Goal: Transaction & Acquisition: Purchase product/service

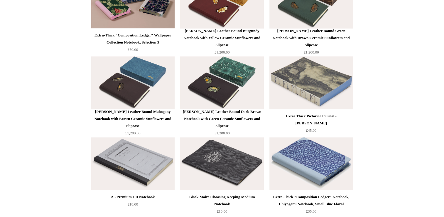
scroll to position [2406, 0]
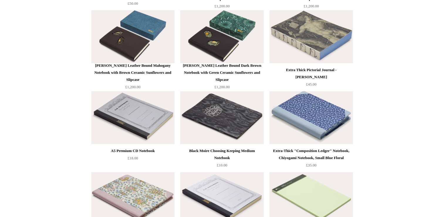
drag, startPoint x: 137, startPoint y: 122, endPoint x: 137, endPoint y: 118, distance: 4.1
drag, startPoint x: 137, startPoint y: 118, endPoint x: 296, endPoint y: 114, distance: 159.1
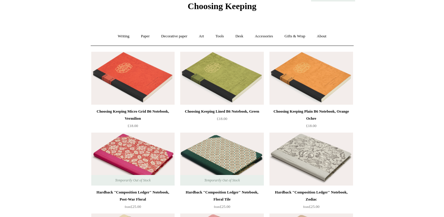
scroll to position [0, 0]
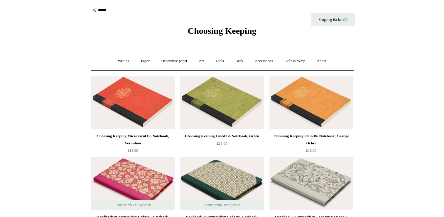
click at [239, 27] on span "Choosing Keeping" at bounding box center [222, 31] width 69 height 10
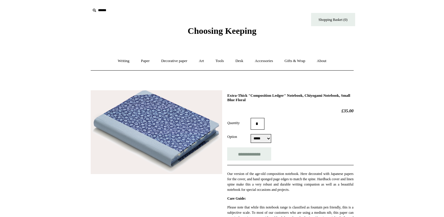
click at [230, 31] on span "Choosing Keeping" at bounding box center [222, 31] width 69 height 10
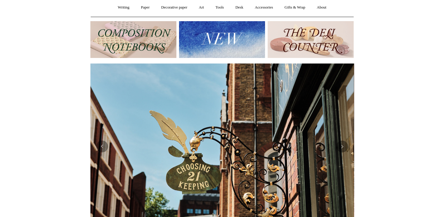
scroll to position [59, 0]
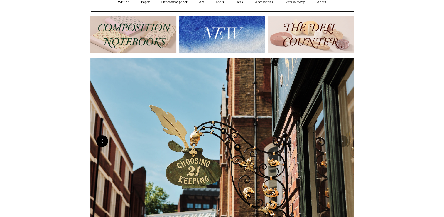
click at [101, 145] on button "Previous" at bounding box center [102, 141] width 12 height 12
click at [99, 144] on button "Previous" at bounding box center [102, 141] width 12 height 12
click at [99, 141] on button "Previous" at bounding box center [102, 141] width 12 height 12
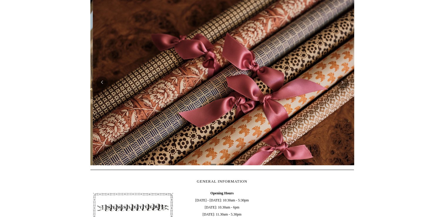
scroll to position [0, 527]
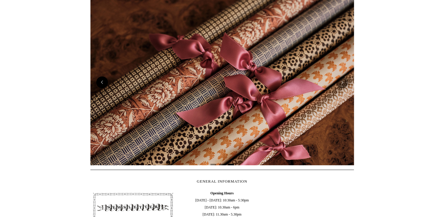
click at [100, 85] on button "Previous" at bounding box center [102, 82] width 12 height 12
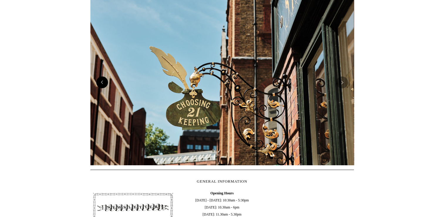
click at [98, 86] on button "Previous" at bounding box center [102, 82] width 12 height 12
click at [105, 89] on div at bounding box center [222, 82] width 264 height 166
click at [102, 89] on img at bounding box center [222, 82] width 264 height 166
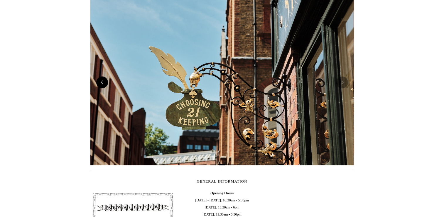
click at [103, 86] on button "Previous" at bounding box center [102, 82] width 12 height 12
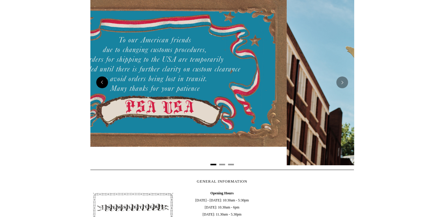
scroll to position [0, 0]
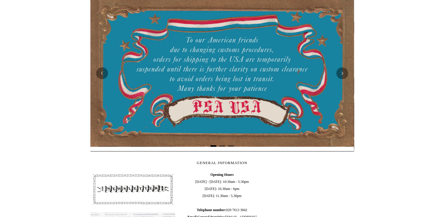
click at [200, 80] on img at bounding box center [222, 72] width 264 height 147
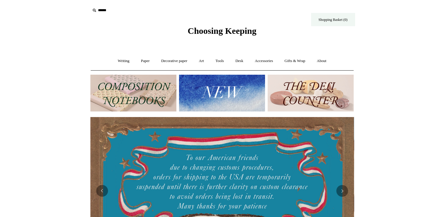
click at [333, 20] on link "Shopping Basket (0)" at bounding box center [333, 19] width 44 height 13
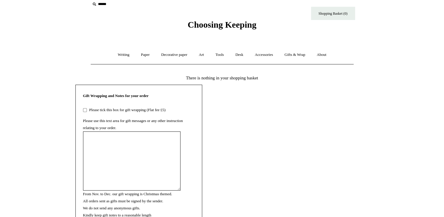
scroll to position [6, 0]
click at [198, 24] on span "Choosing Keeping" at bounding box center [222, 25] width 69 height 10
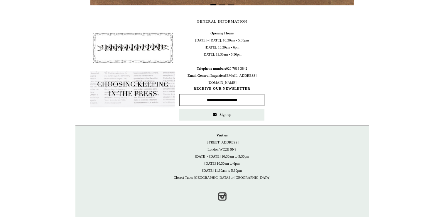
scroll to position [0, 531]
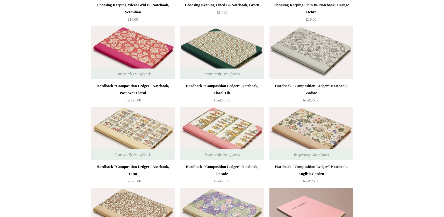
scroll to position [147, 0]
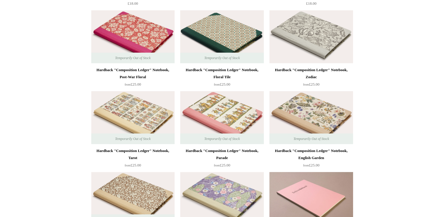
click at [205, 45] on img at bounding box center [221, 36] width 83 height 53
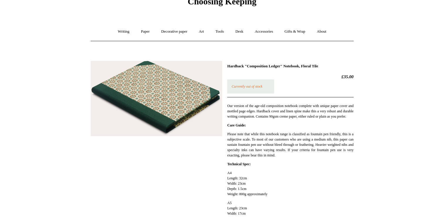
scroll to position [283, 0]
